Goal: Navigation & Orientation: Go to known website

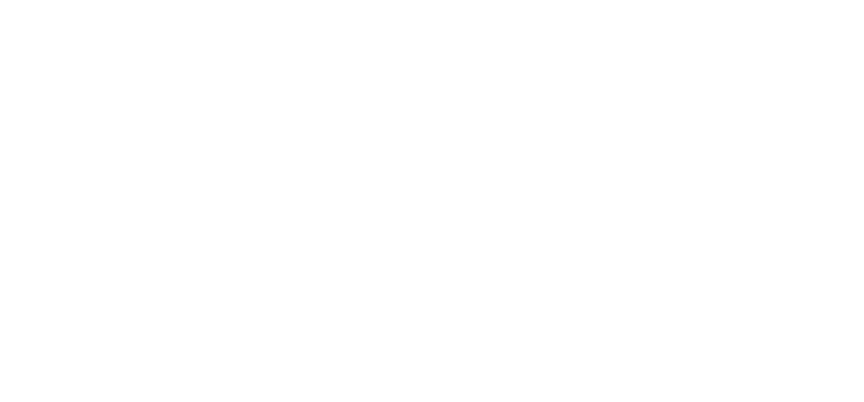
type input "[PERSON_NAME][EMAIL_ADDRESS][PERSON_NAME][DOMAIN_NAME]"
click at [0, 0] on input "[PERSON_NAME][EMAIL_ADDRESS][PERSON_NAME][DOMAIN_NAME]" at bounding box center [0, 0] width 0 height 0
type input "[PERSON_NAME][EMAIL_ADDRESS][PERSON_NAME][DOMAIN_NAME]"
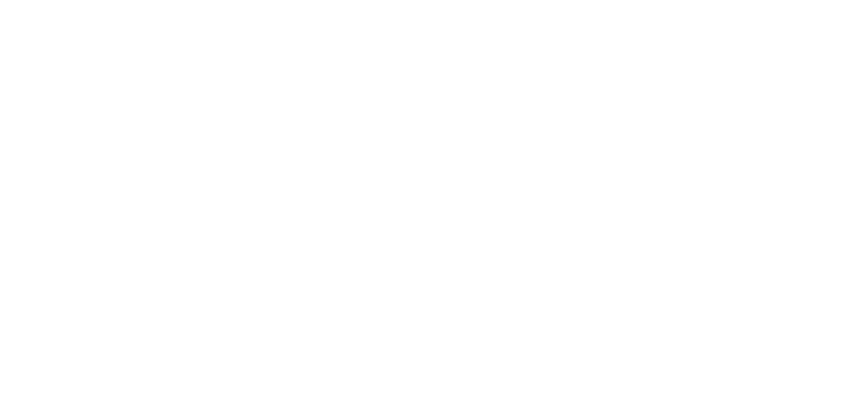
click at [0, 0] on input "Sign In" at bounding box center [0, 0] width 0 height 0
